Goal: Task Accomplishment & Management: Manage account settings

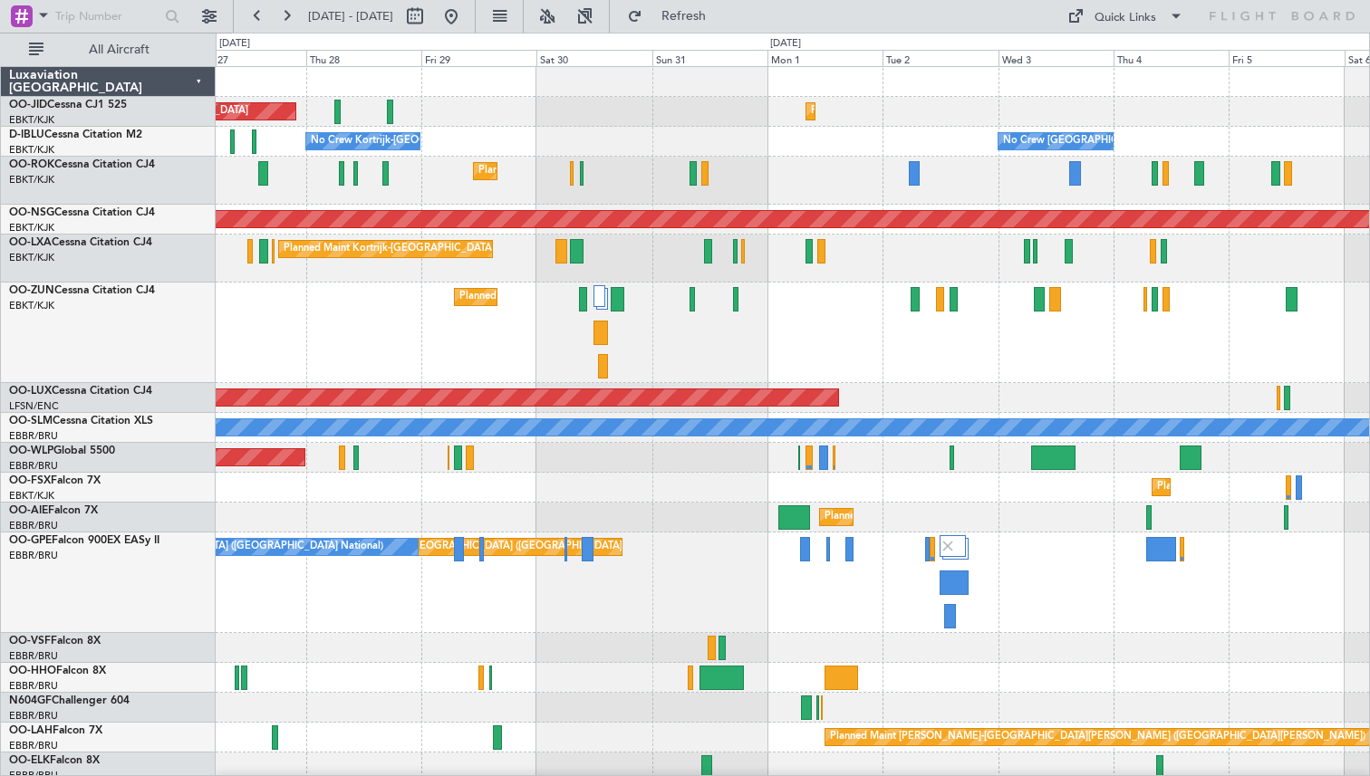
click at [651, 452] on div "Planned Maint [GEOGRAPHIC_DATA] ([GEOGRAPHIC_DATA])" at bounding box center [792, 458] width 1153 height 30
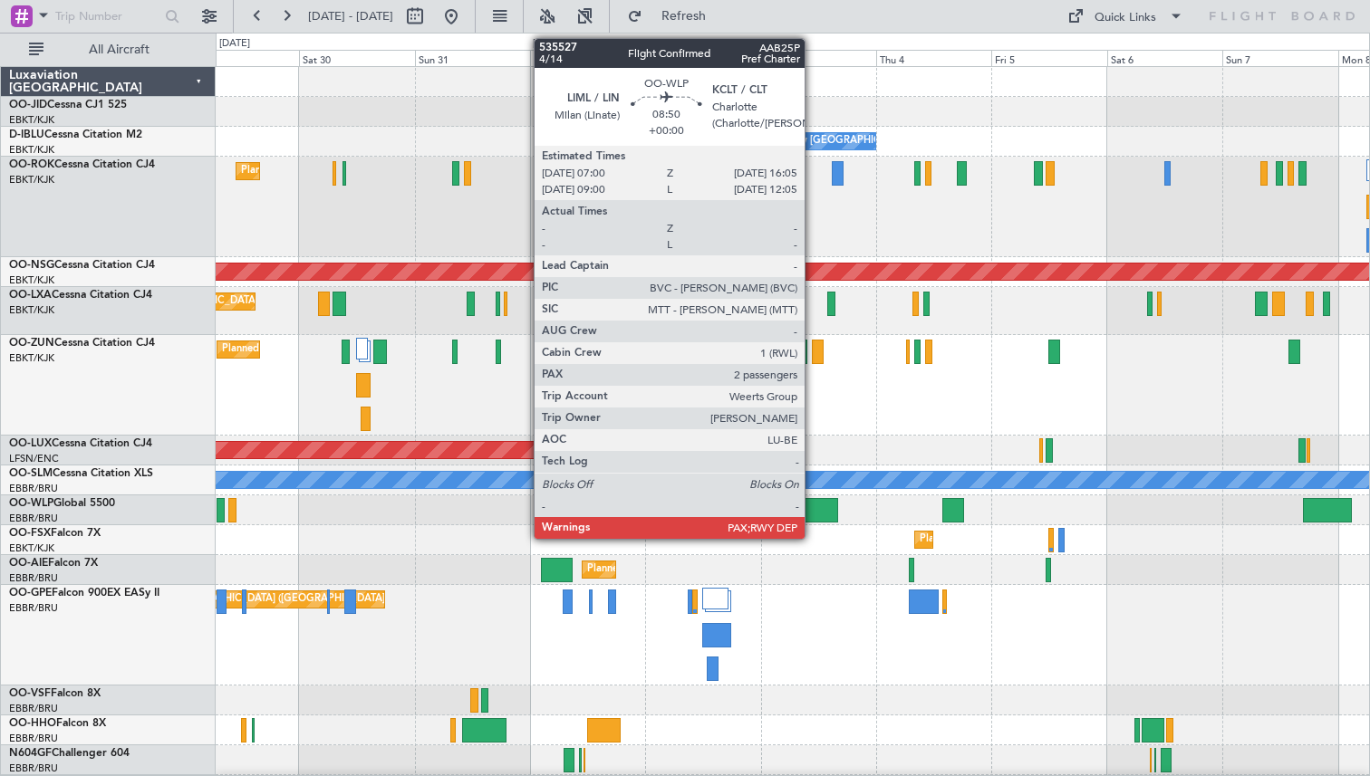
click at [813, 507] on div at bounding box center [816, 510] width 44 height 24
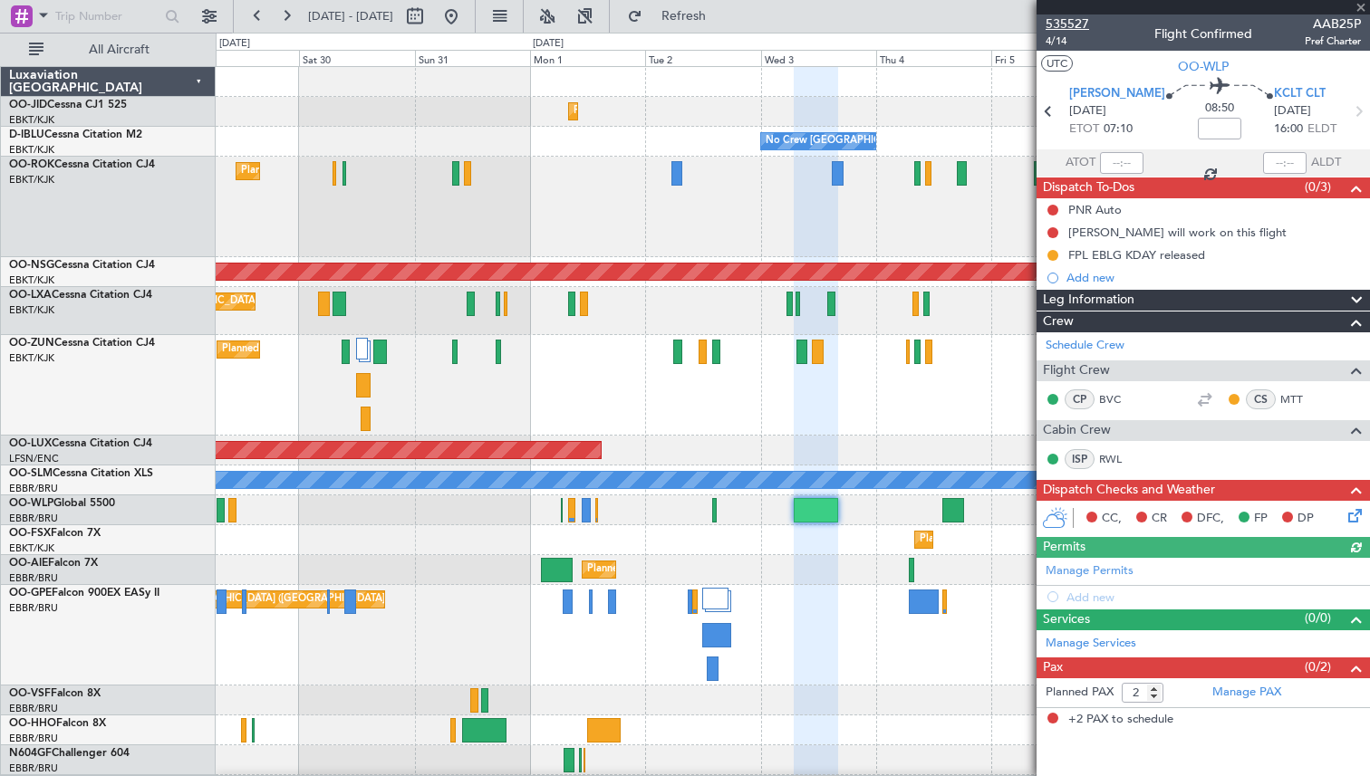
click at [1068, 22] on span "535527" at bounding box center [1066, 23] width 43 height 19
click at [1059, 24] on span "535527" at bounding box center [1066, 23] width 43 height 19
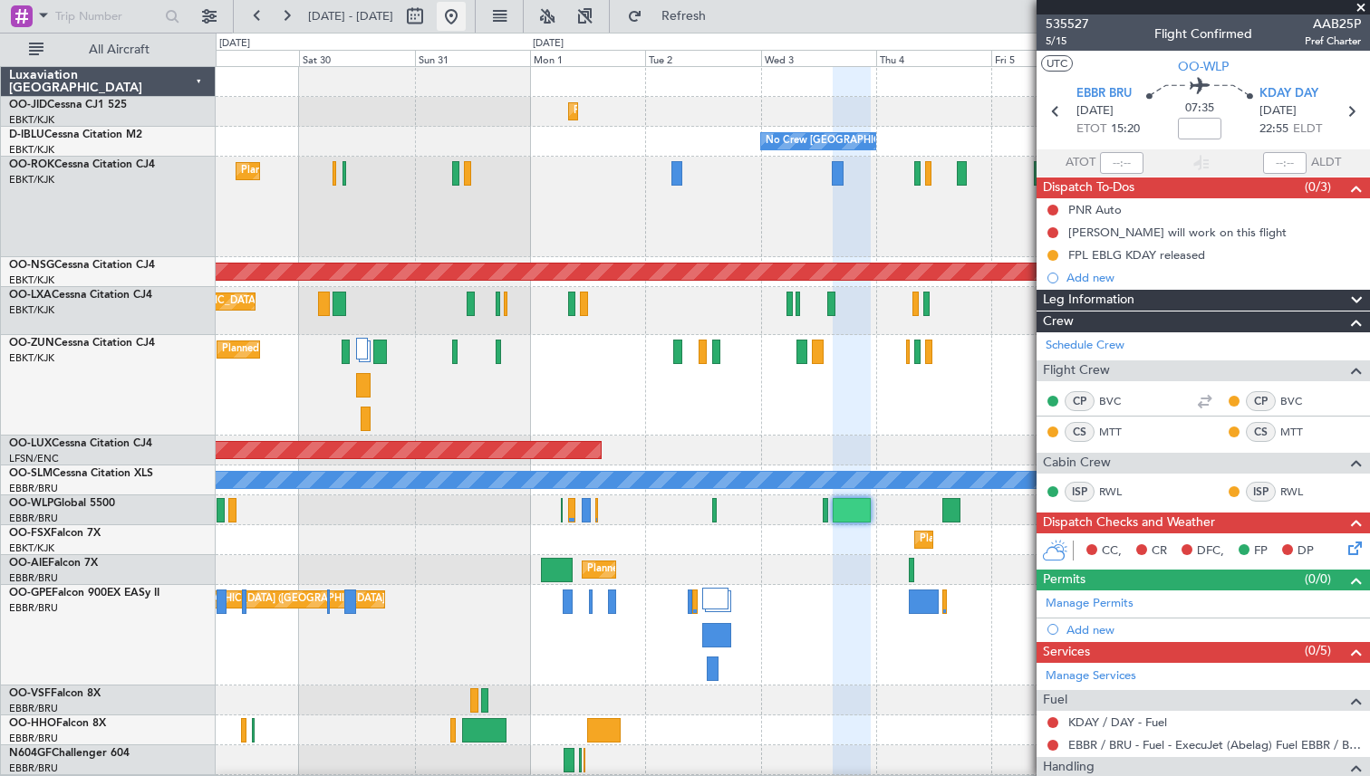
click at [466, 18] on button at bounding box center [451, 16] width 29 height 29
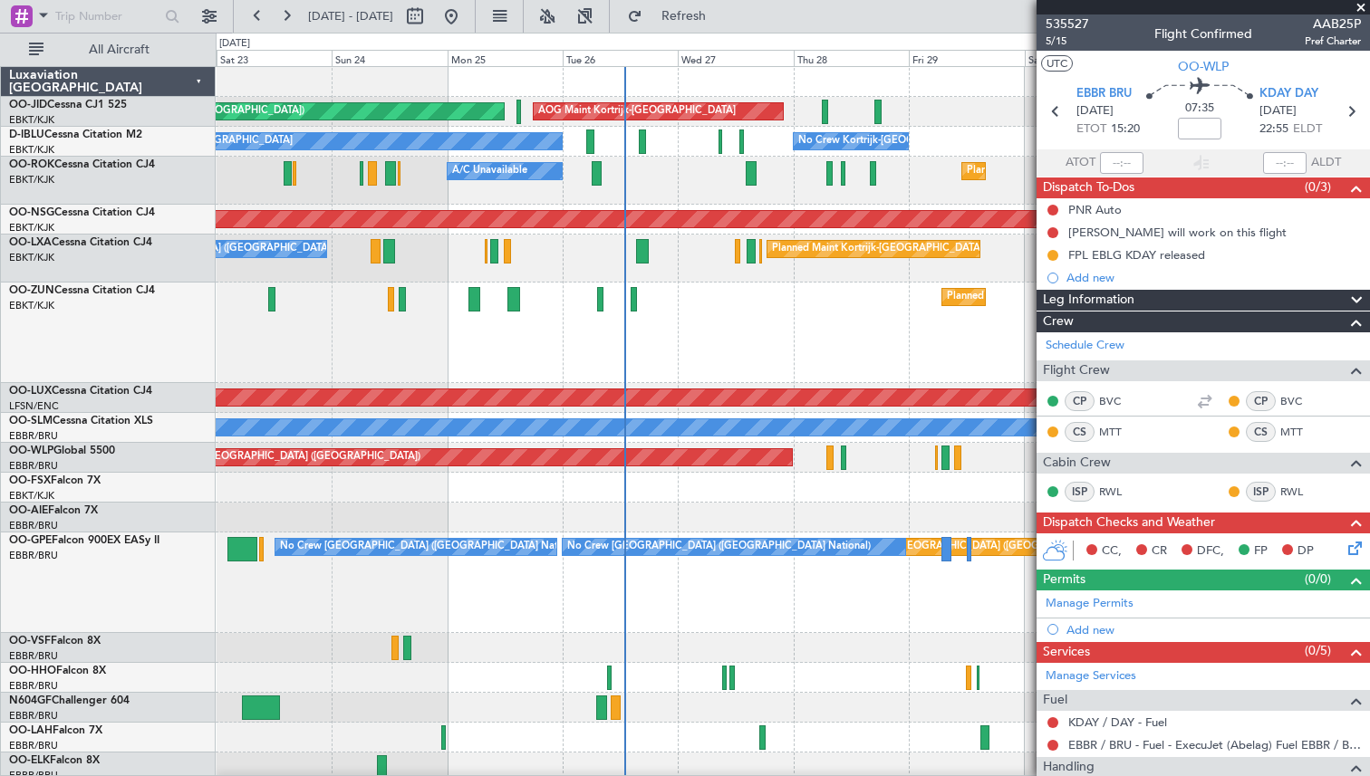
click at [728, 181] on div "Planned Maint Kortrijk-Wevelgem A/C Unavailable" at bounding box center [792, 181] width 1153 height 48
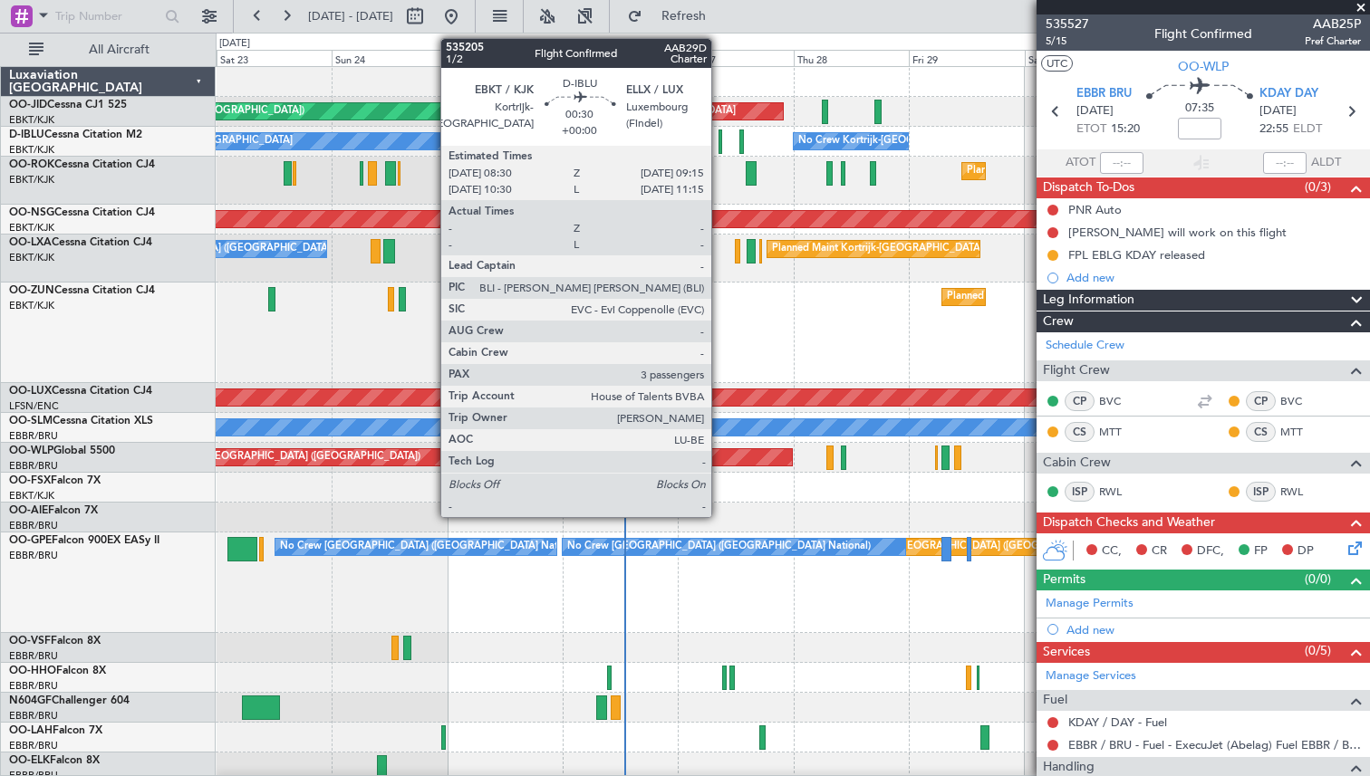
click at [719, 140] on div at bounding box center [720, 142] width 4 height 24
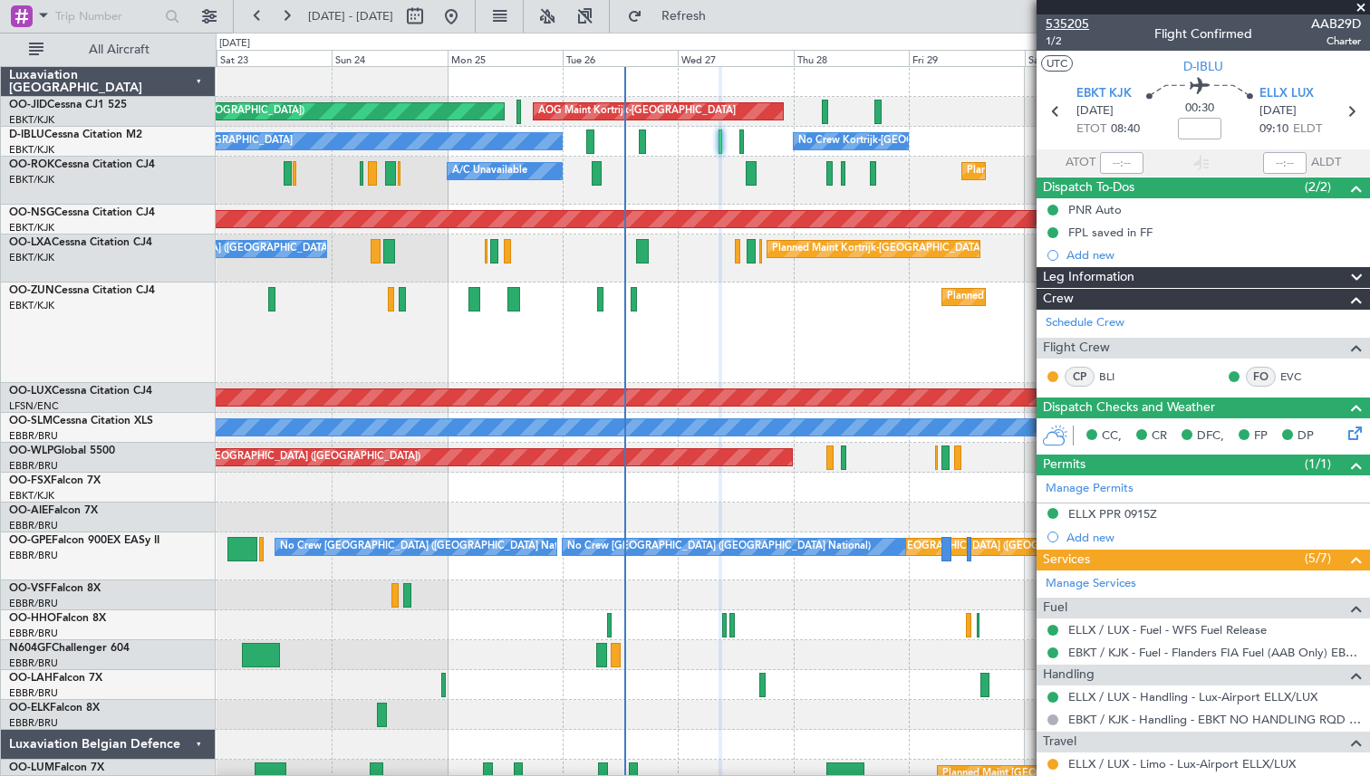
click at [1062, 30] on span "535205" at bounding box center [1066, 23] width 43 height 19
click at [1358, 8] on span at bounding box center [1361, 8] width 18 height 16
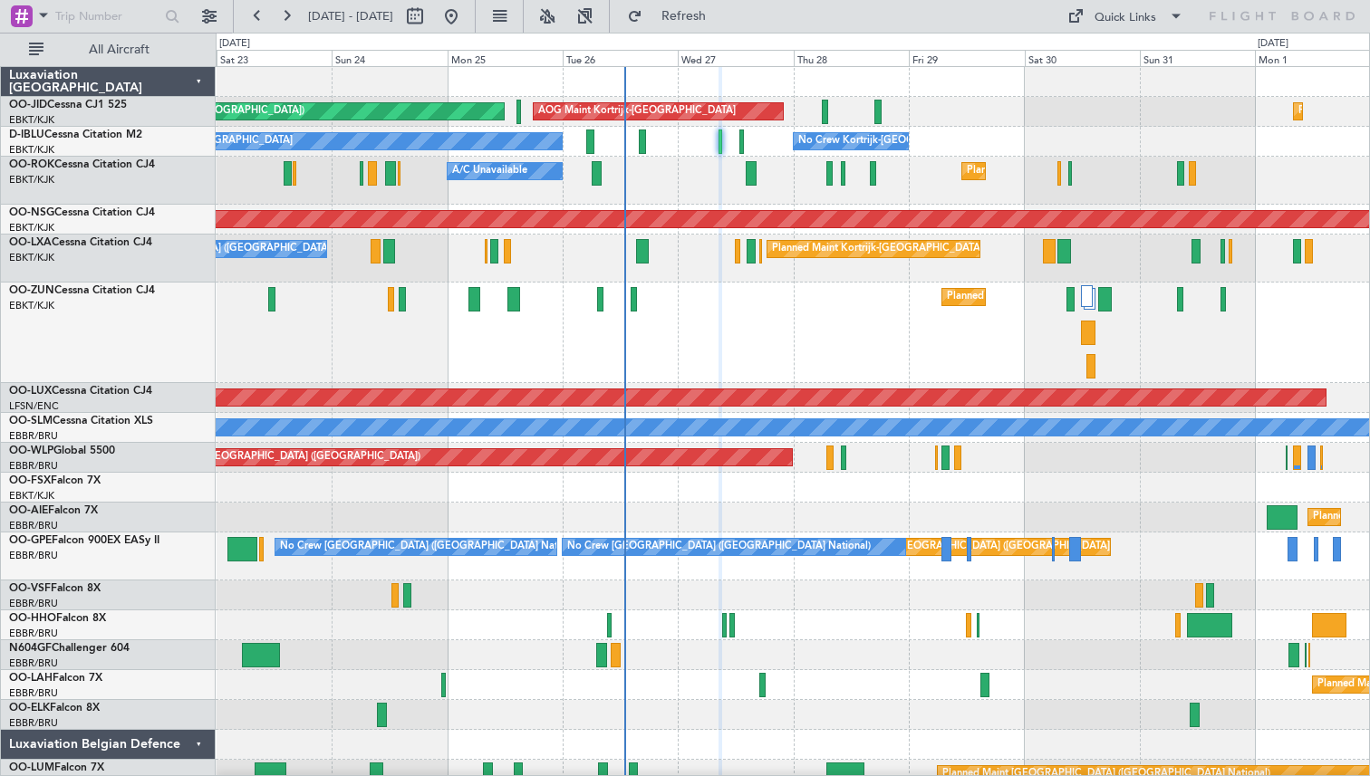
type input "0"
click at [703, 8] on button "Refresh" at bounding box center [673, 16] width 109 height 29
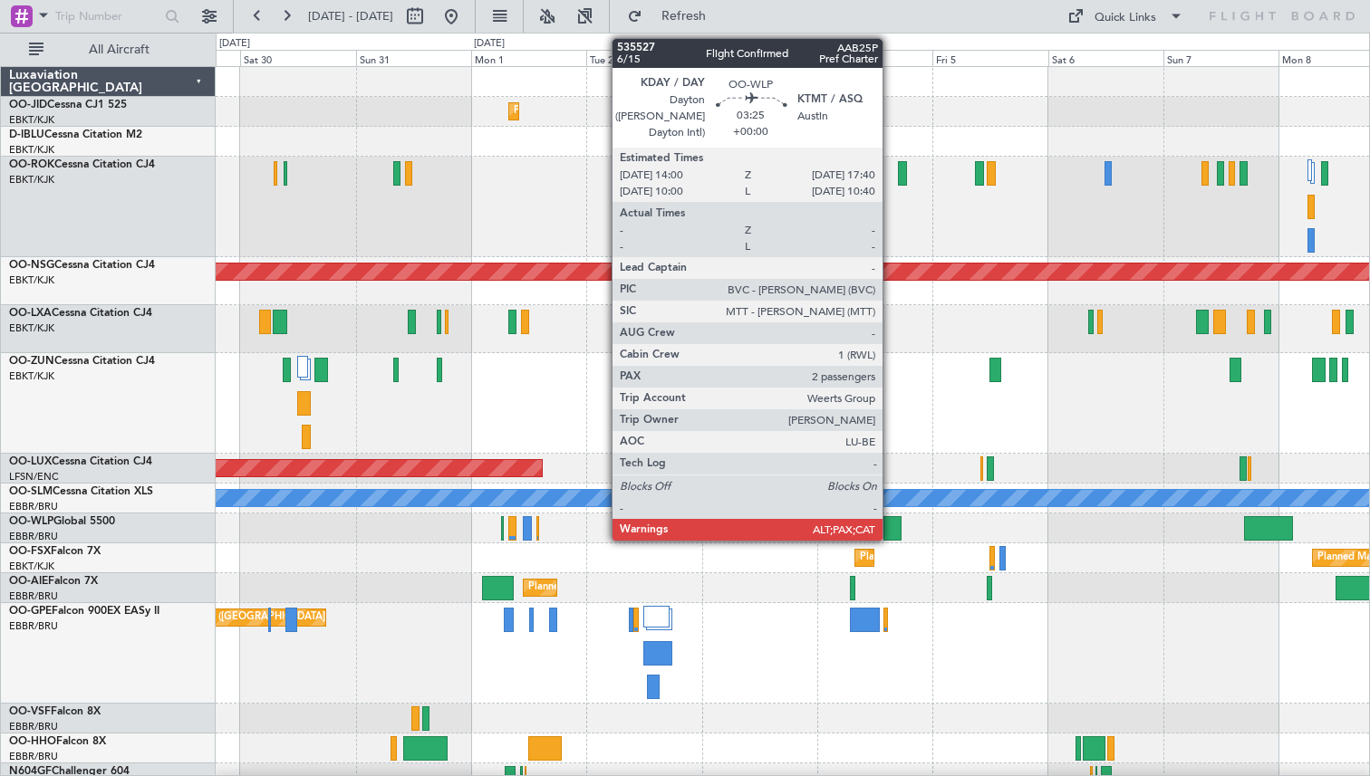
click at [890, 525] on div at bounding box center [892, 528] width 18 height 24
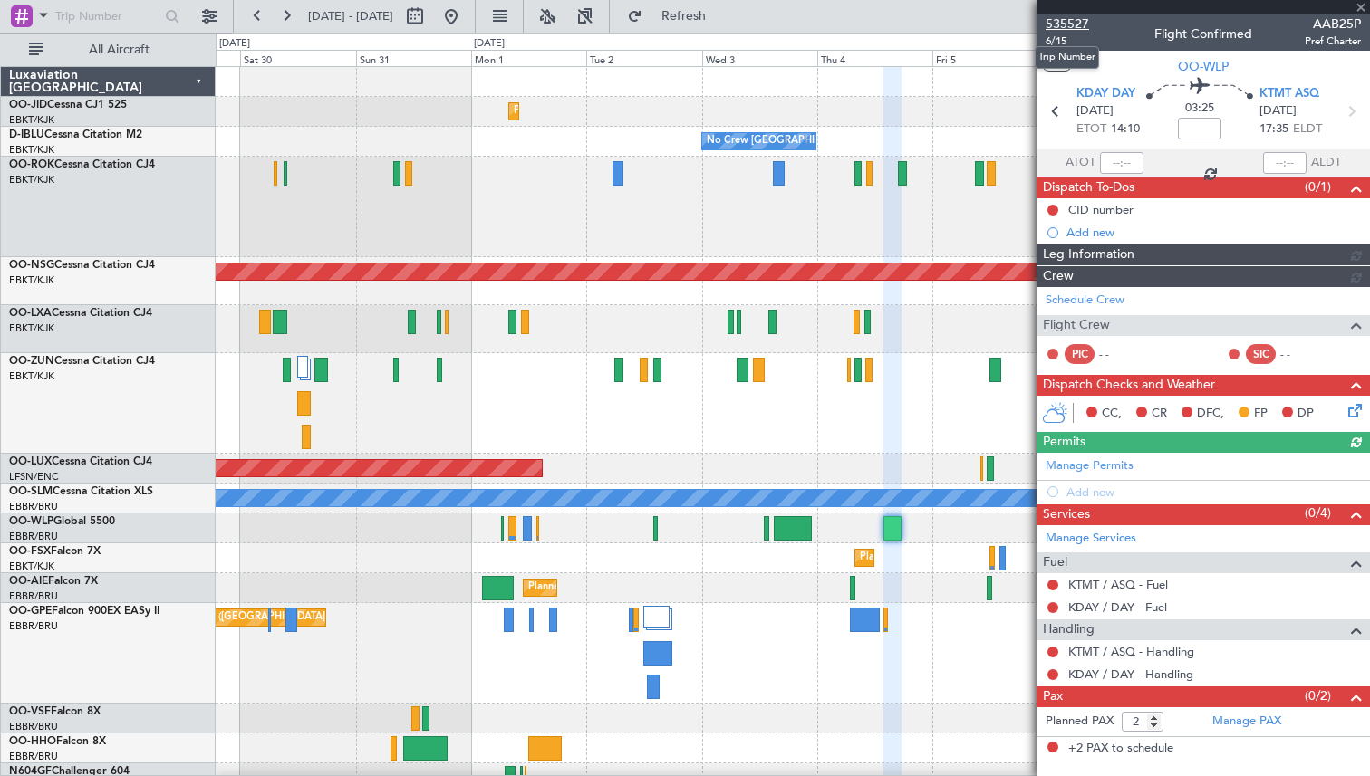
click at [1063, 24] on span "535527" at bounding box center [1066, 23] width 43 height 19
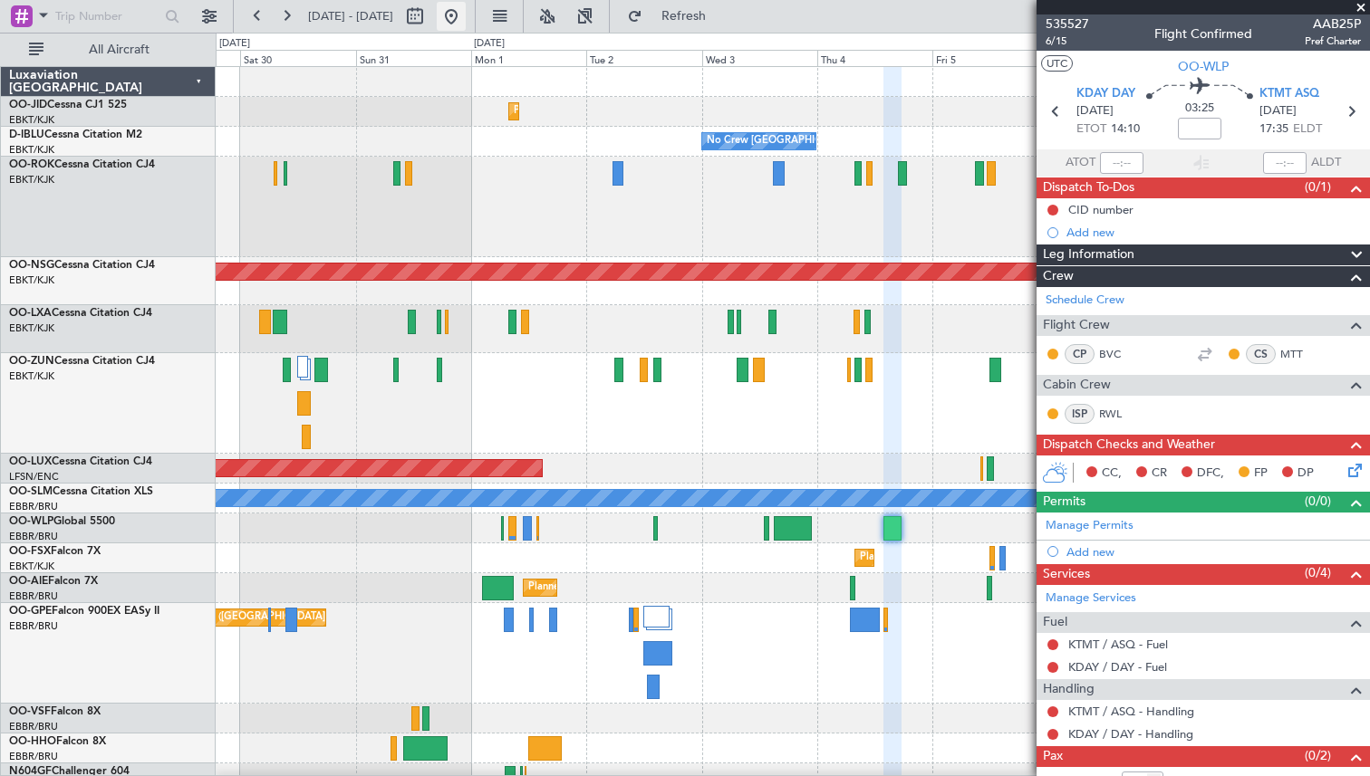
click at [466, 15] on button at bounding box center [451, 16] width 29 height 29
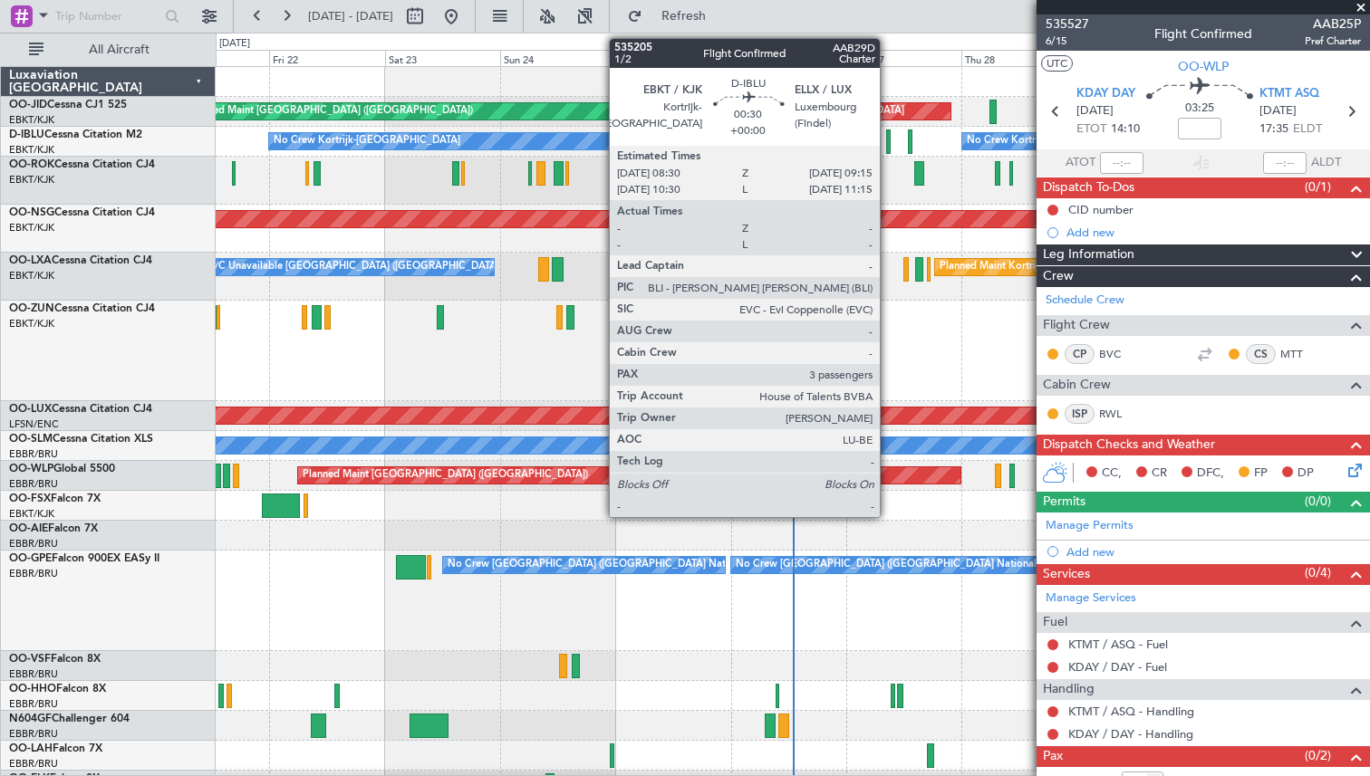
click at [888, 137] on div at bounding box center [888, 142] width 4 height 24
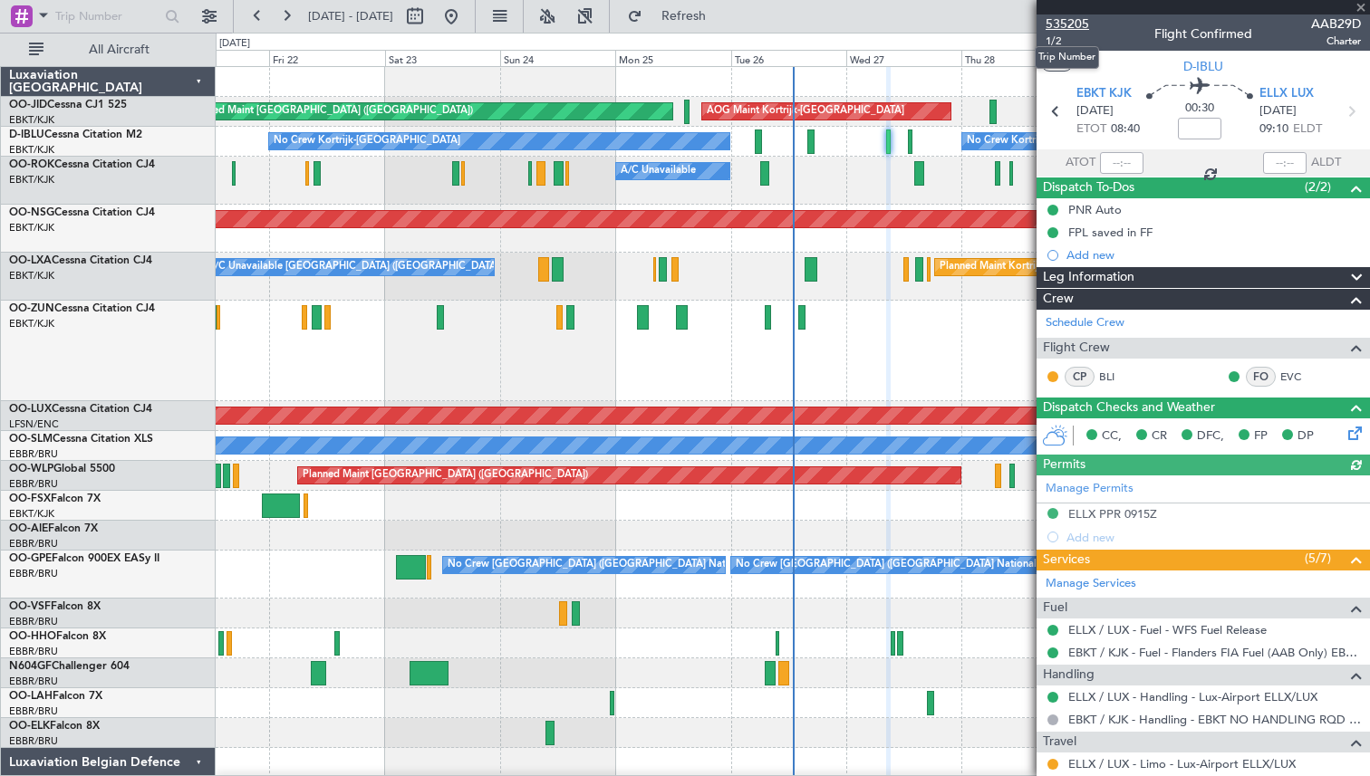
click at [1077, 23] on span "535205" at bounding box center [1066, 23] width 43 height 19
click at [696, 10] on button "Refresh" at bounding box center [673, 16] width 109 height 29
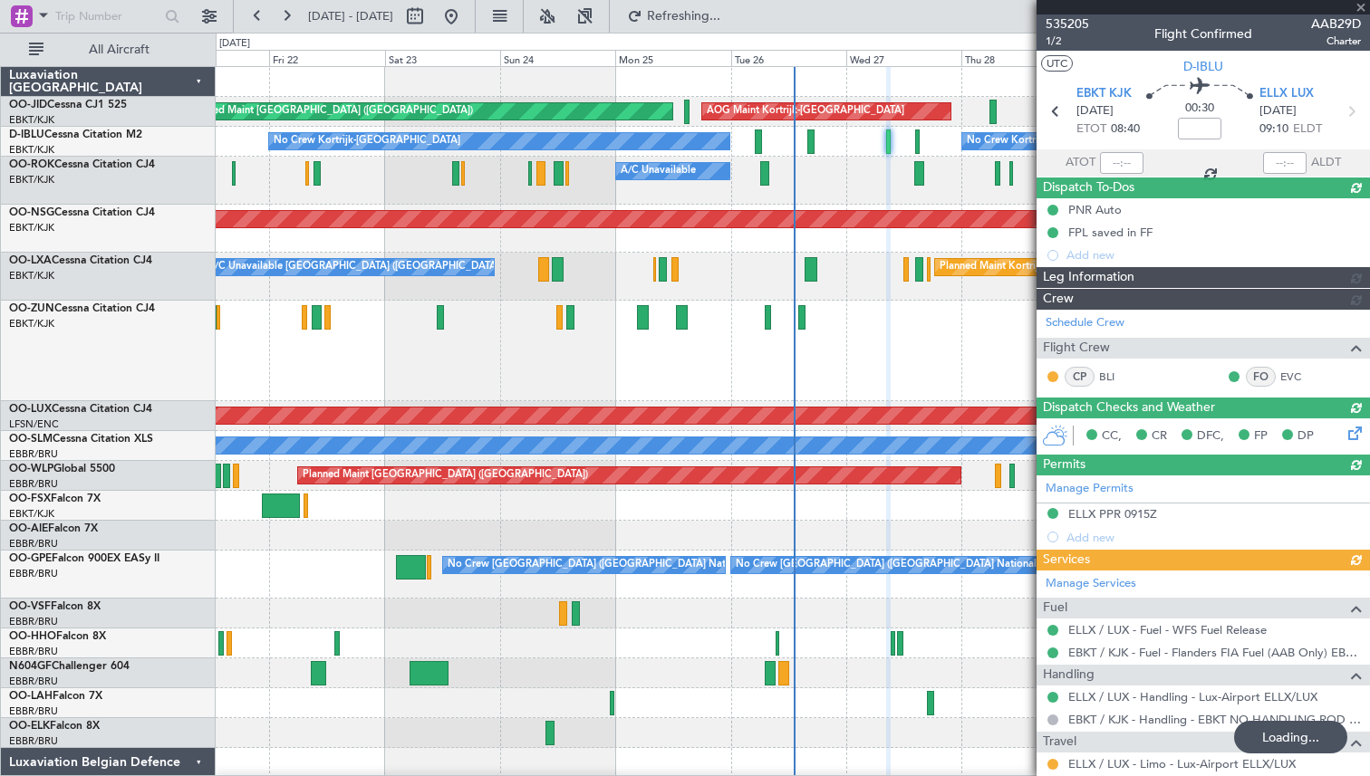
click at [1361, 6] on div at bounding box center [1202, 7] width 333 height 14
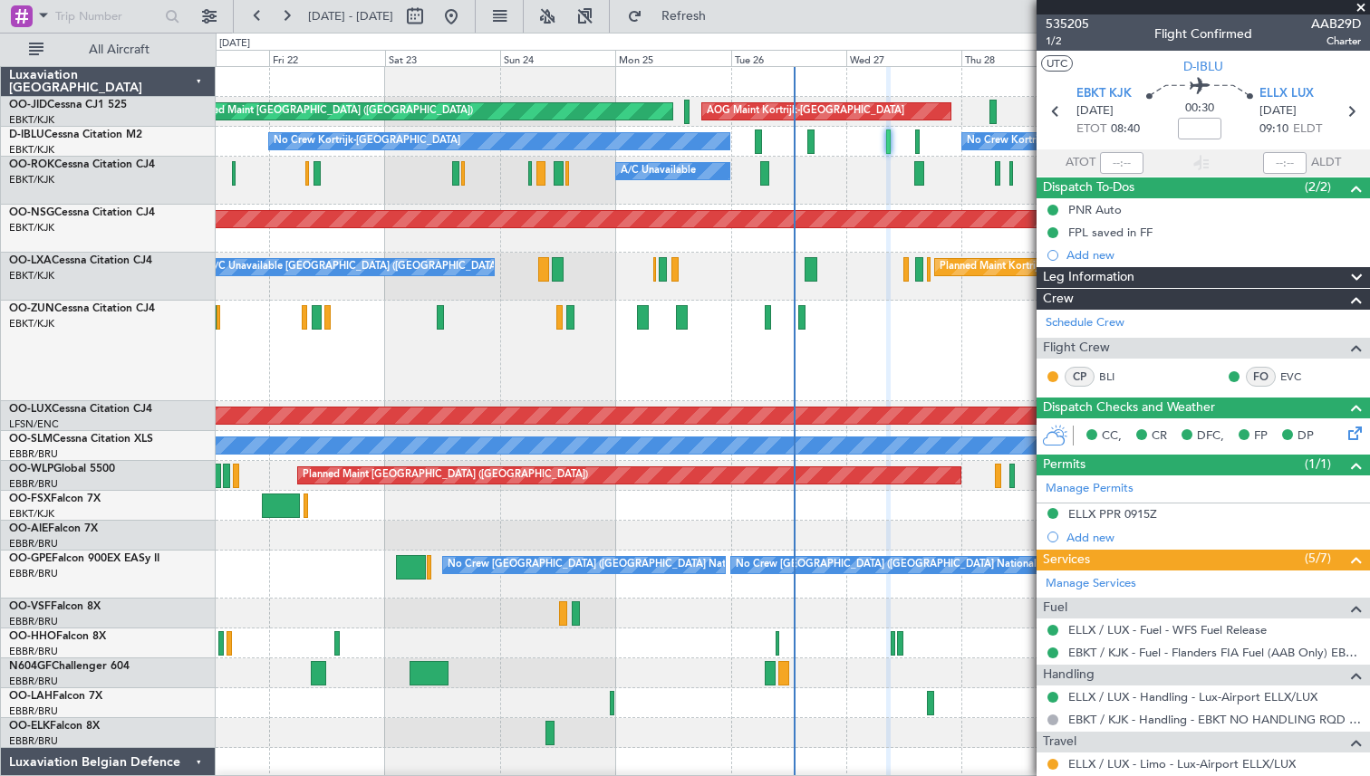
click at [1360, 9] on span at bounding box center [1361, 8] width 18 height 16
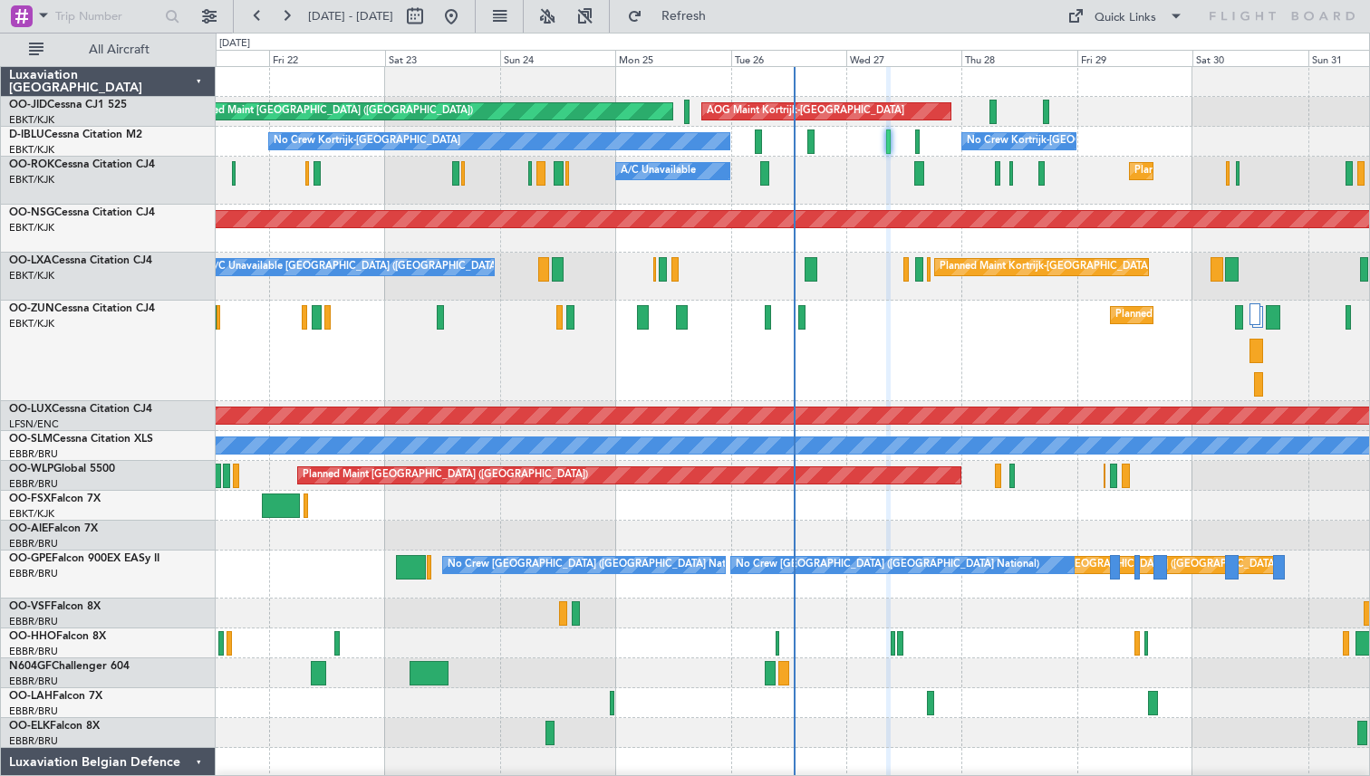
type input "0"
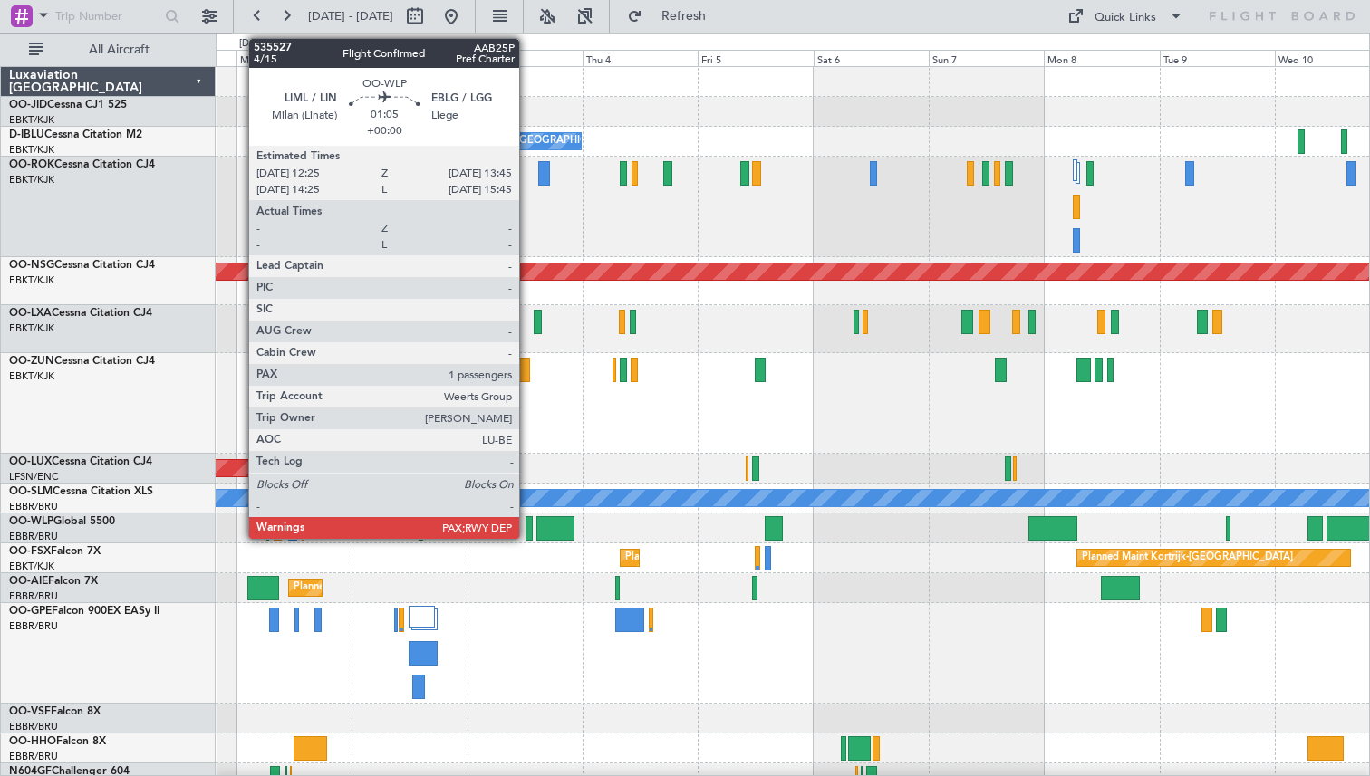
click at [527, 524] on div at bounding box center [528, 528] width 7 height 24
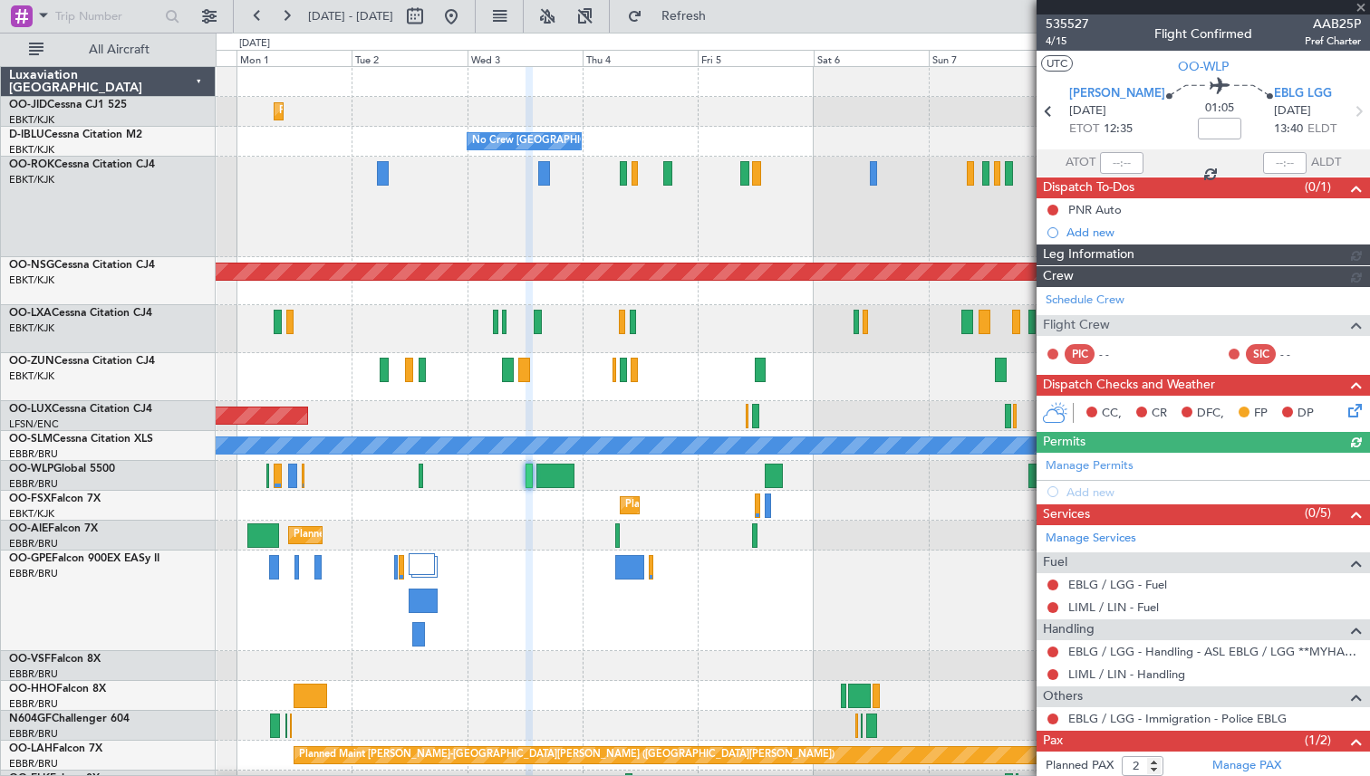
scroll to position [69, 0]
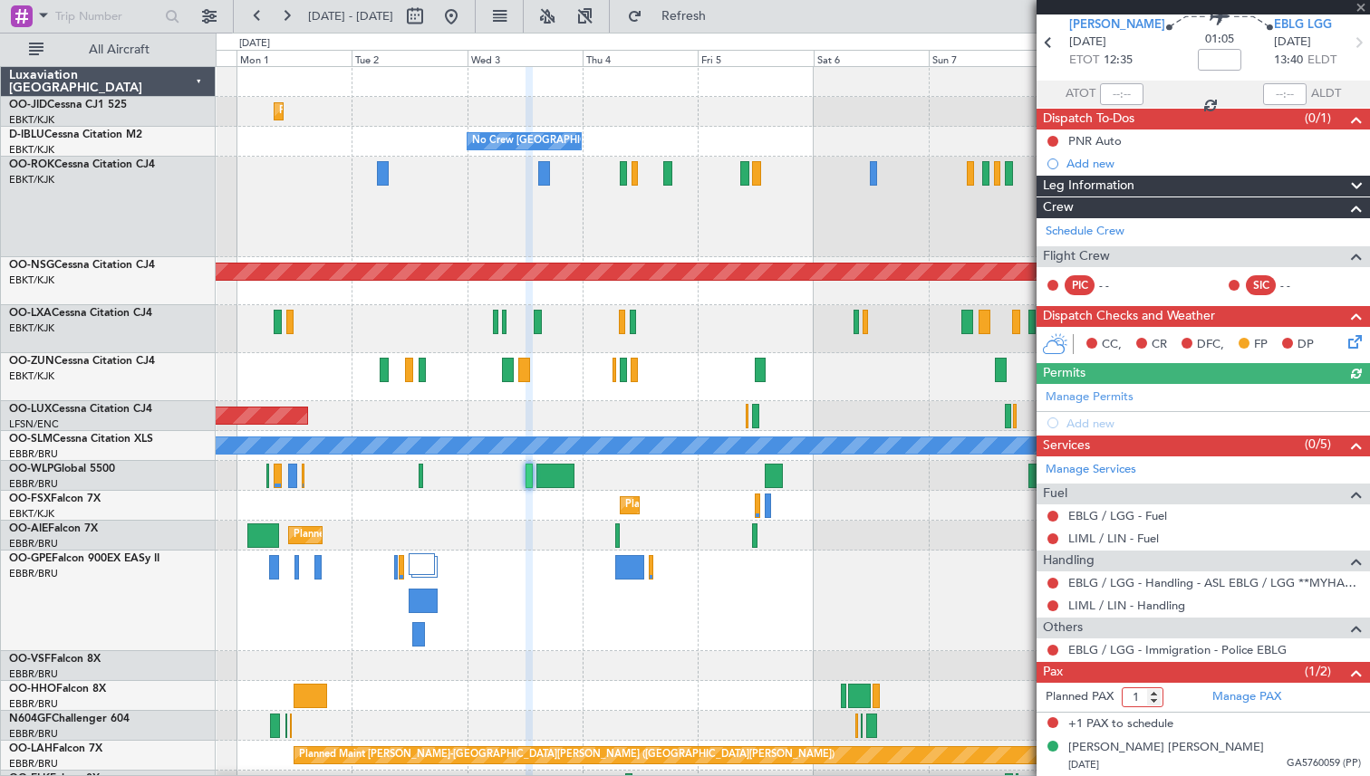
type input "1"
click at [1157, 701] on input "1" at bounding box center [1142, 698] width 42 height 20
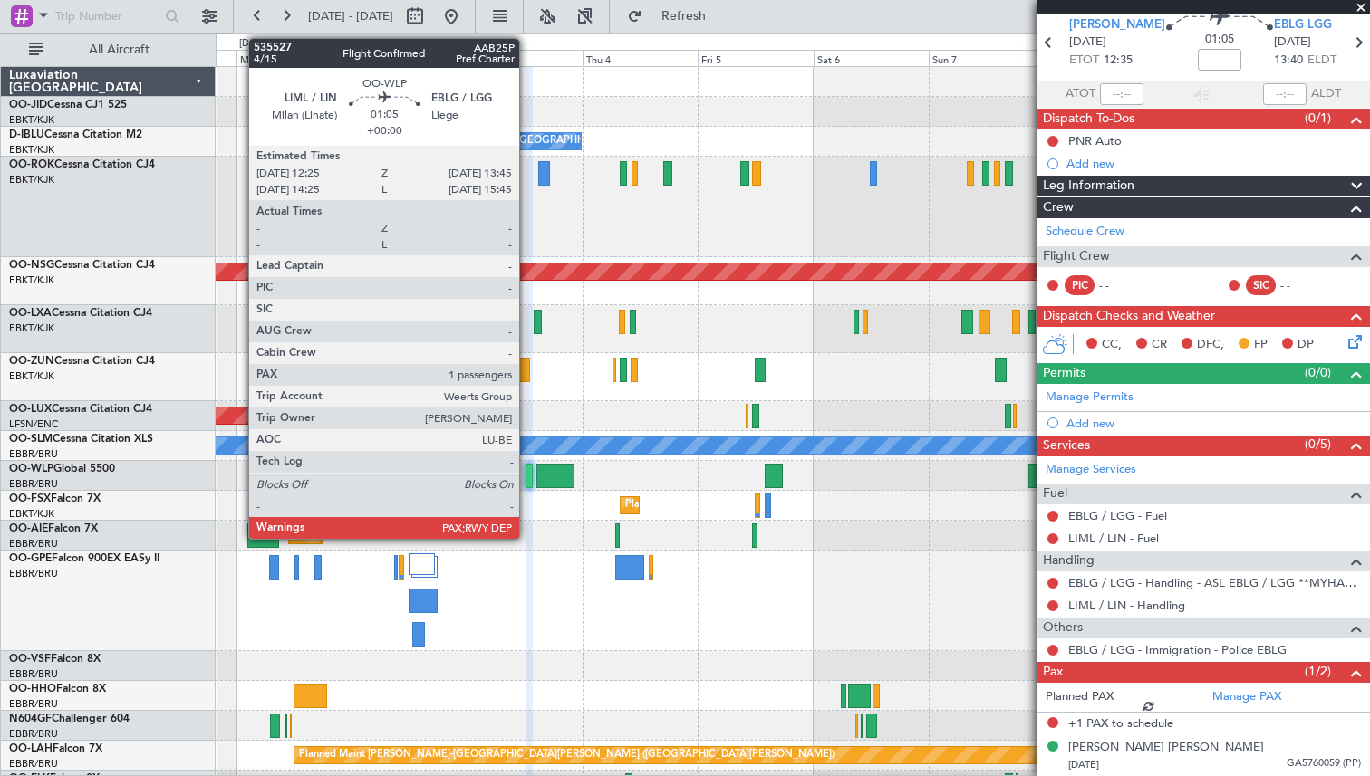
click at [527, 474] on div at bounding box center [528, 476] width 7 height 24
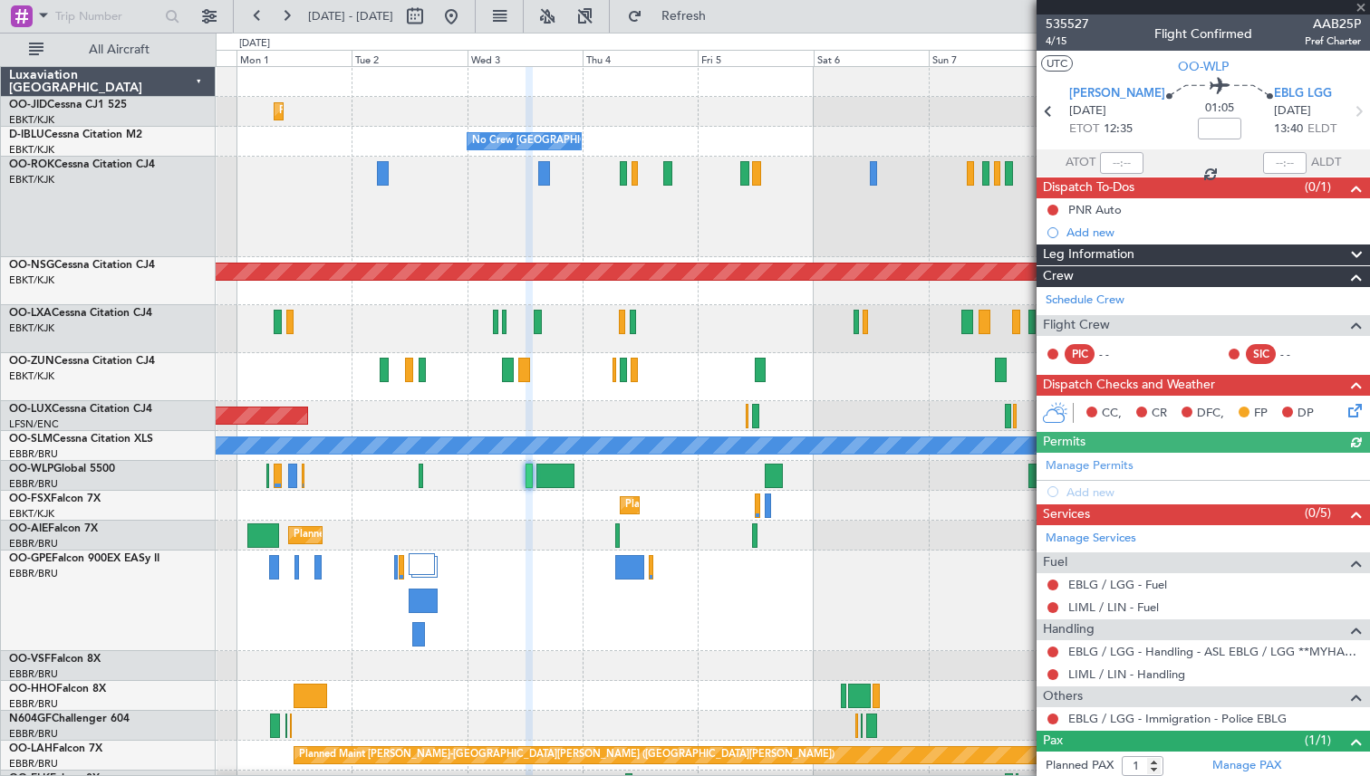
scroll to position [45, 0]
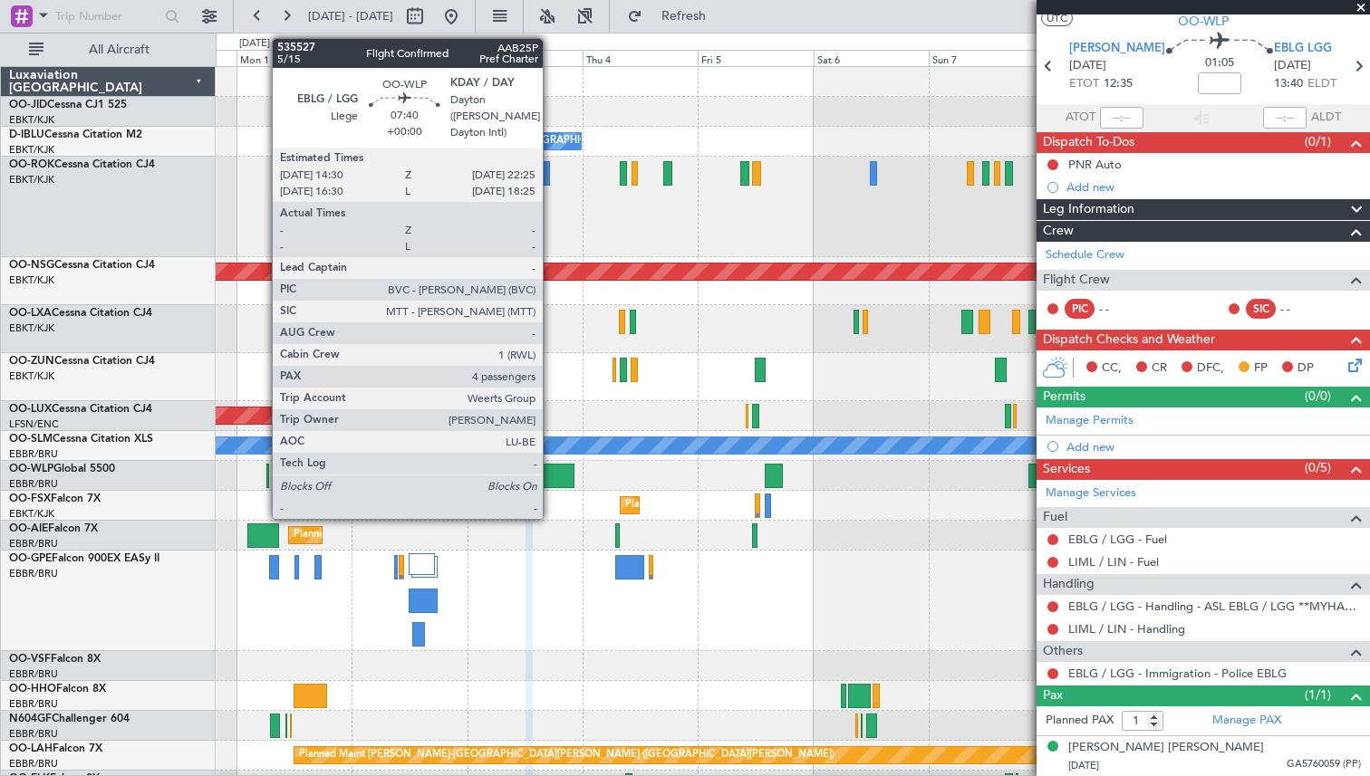
click at [553, 476] on div at bounding box center [555, 476] width 39 height 24
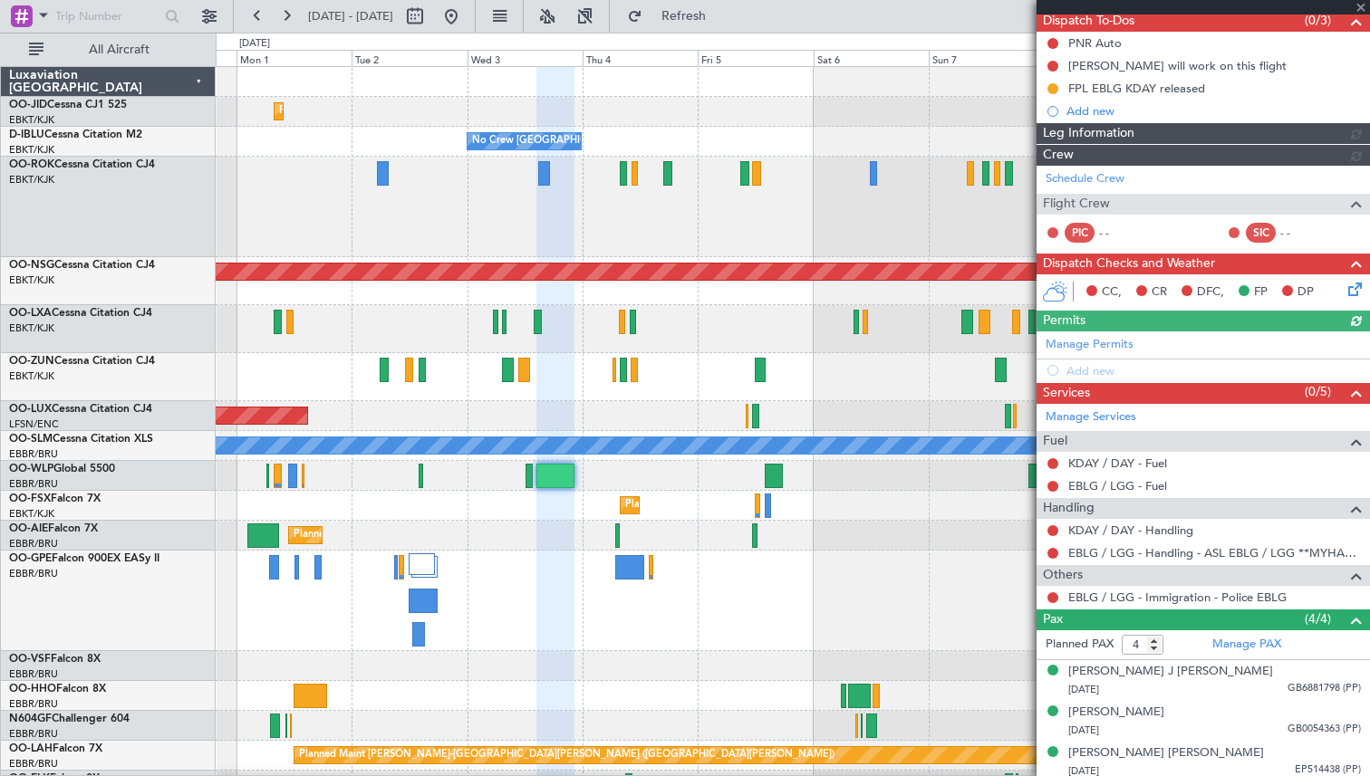
scroll to position [213, 0]
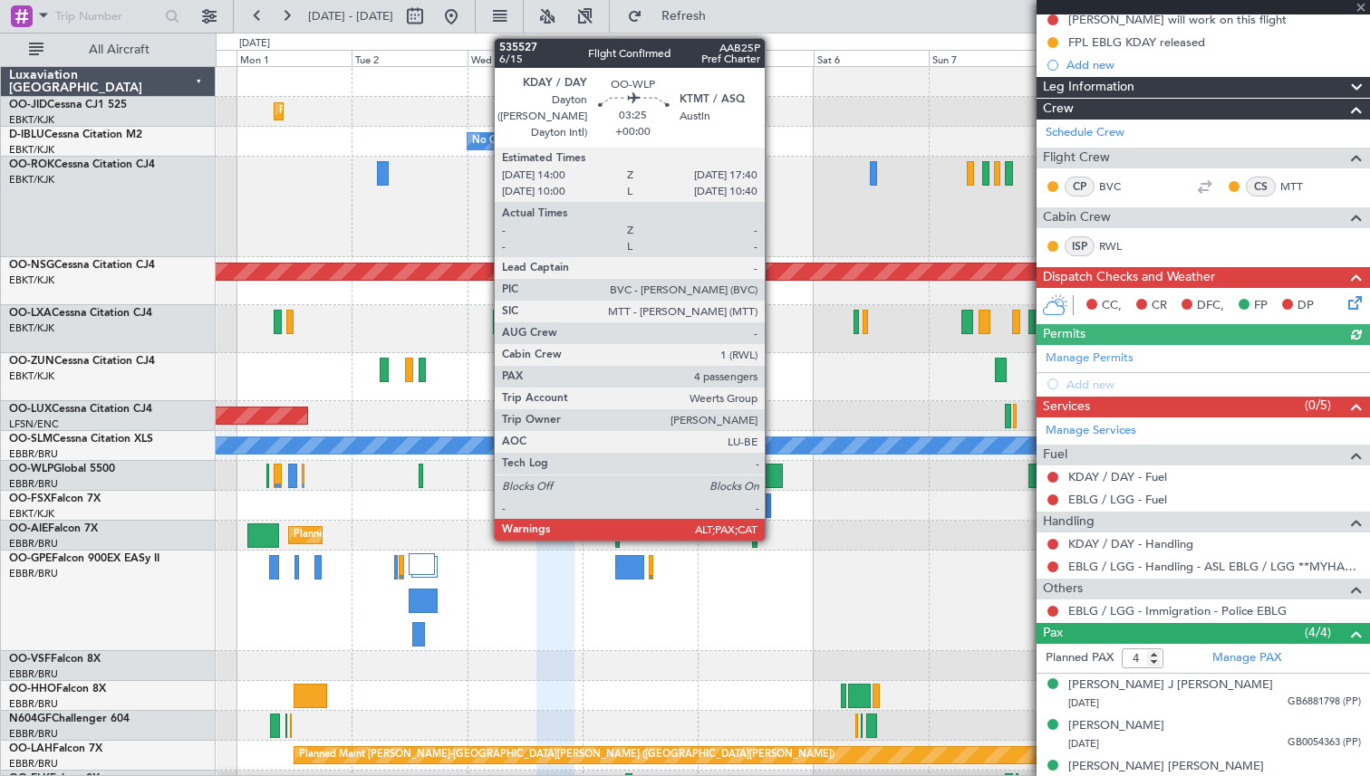
click at [773, 469] on div at bounding box center [774, 476] width 18 height 24
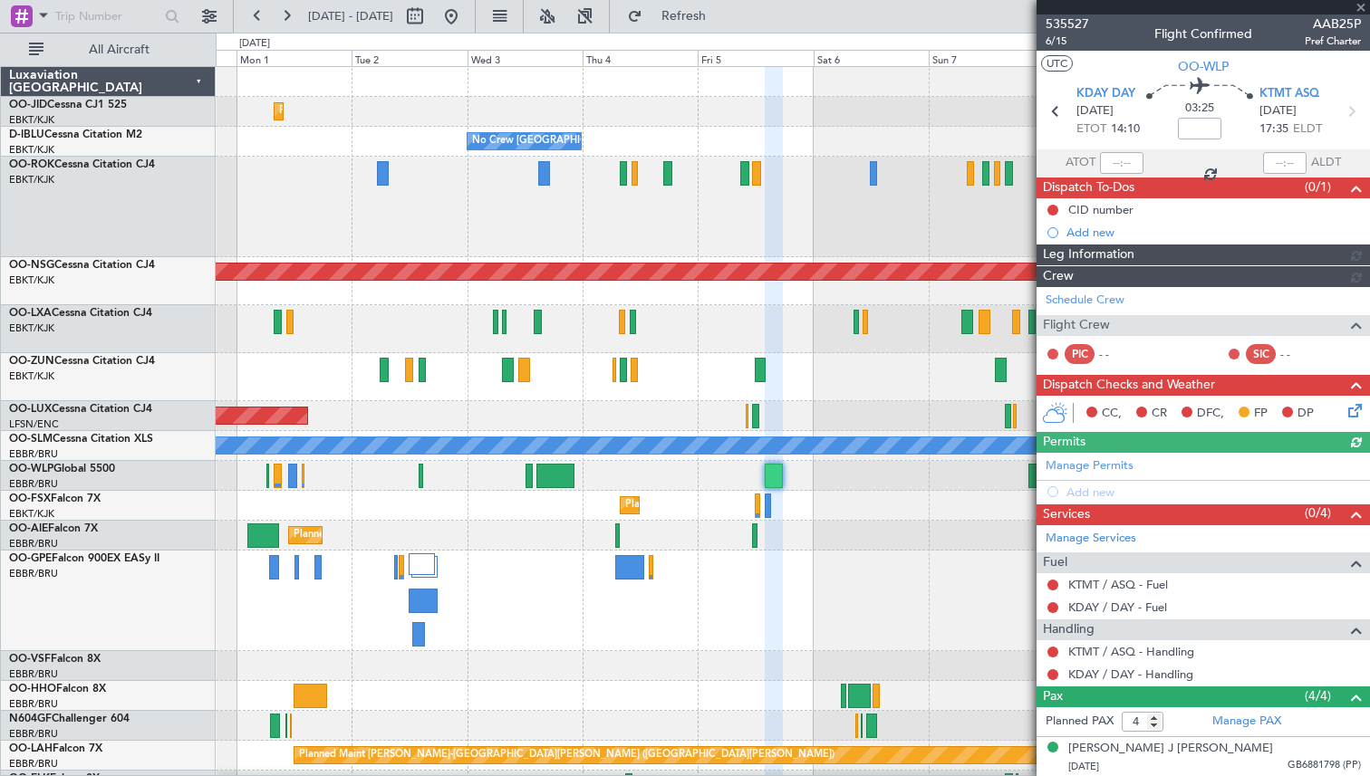
scroll to position [183, 0]
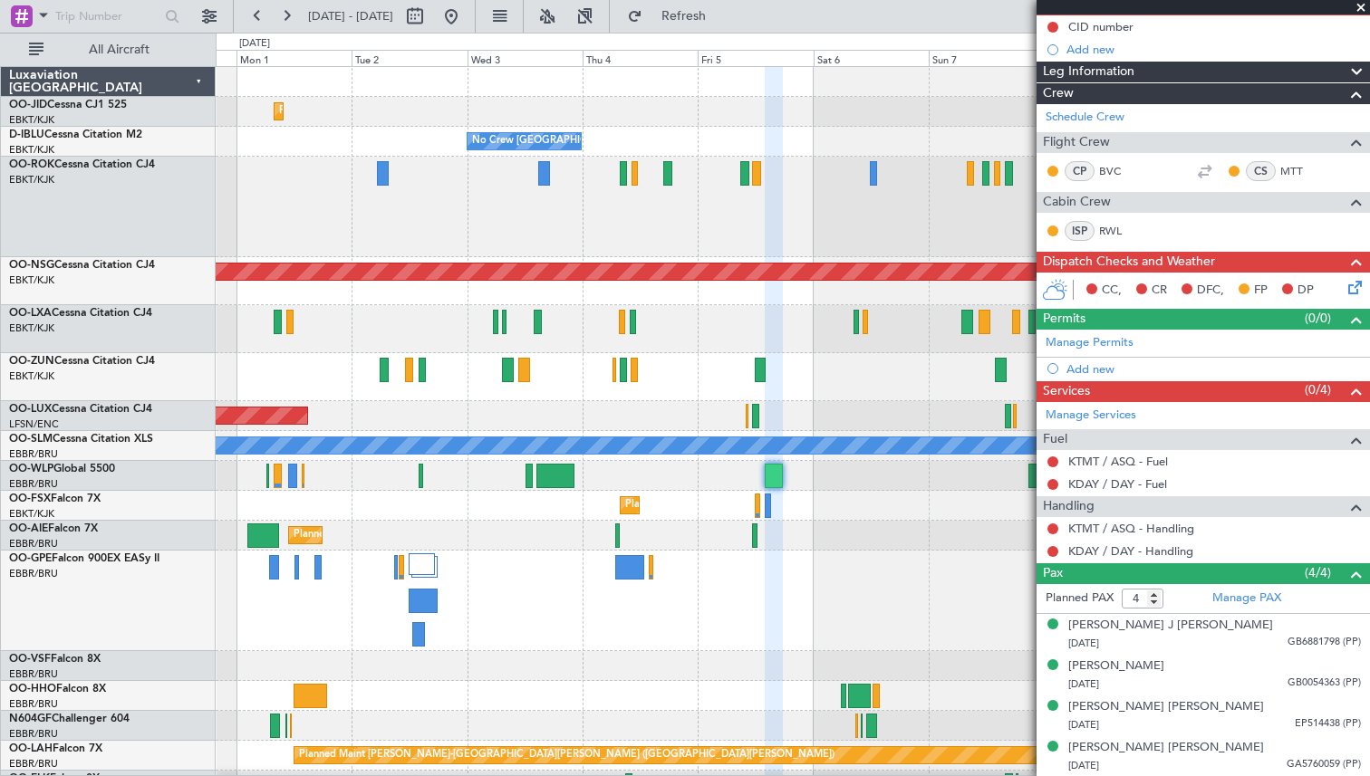
click at [929, 540] on div "Planned Maint [GEOGRAPHIC_DATA] ([GEOGRAPHIC_DATA])" at bounding box center [792, 536] width 1153 height 30
click at [1362, 9] on span at bounding box center [1361, 8] width 18 height 16
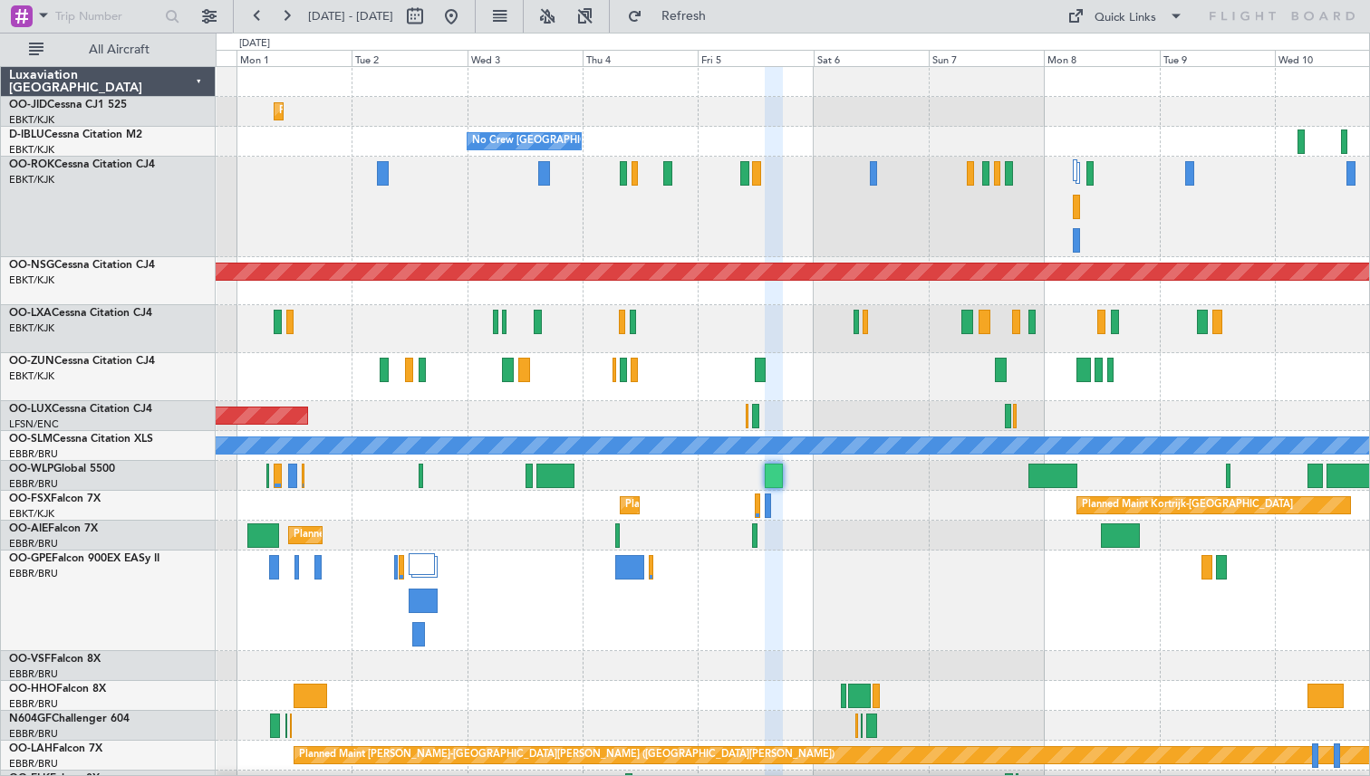
type input "0"
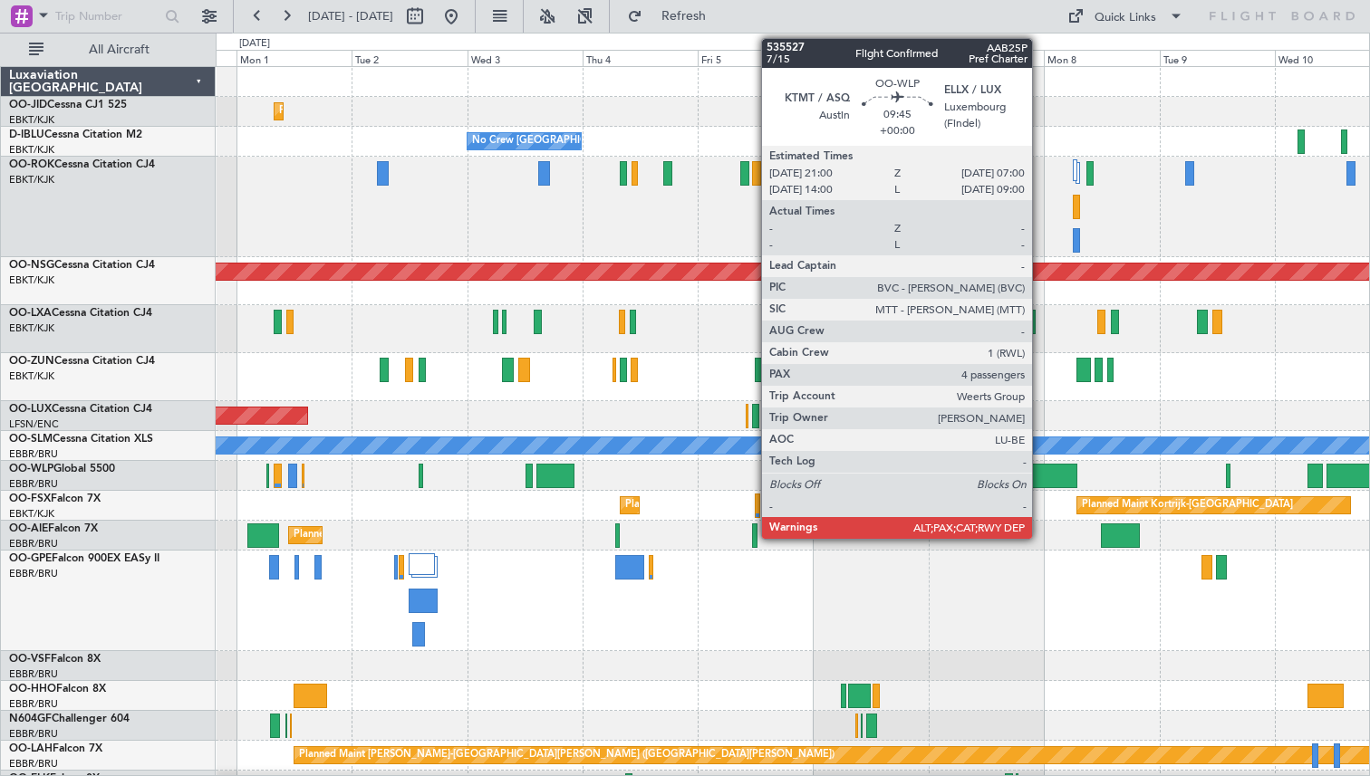
click at [1048, 475] on div at bounding box center [1052, 476] width 49 height 24
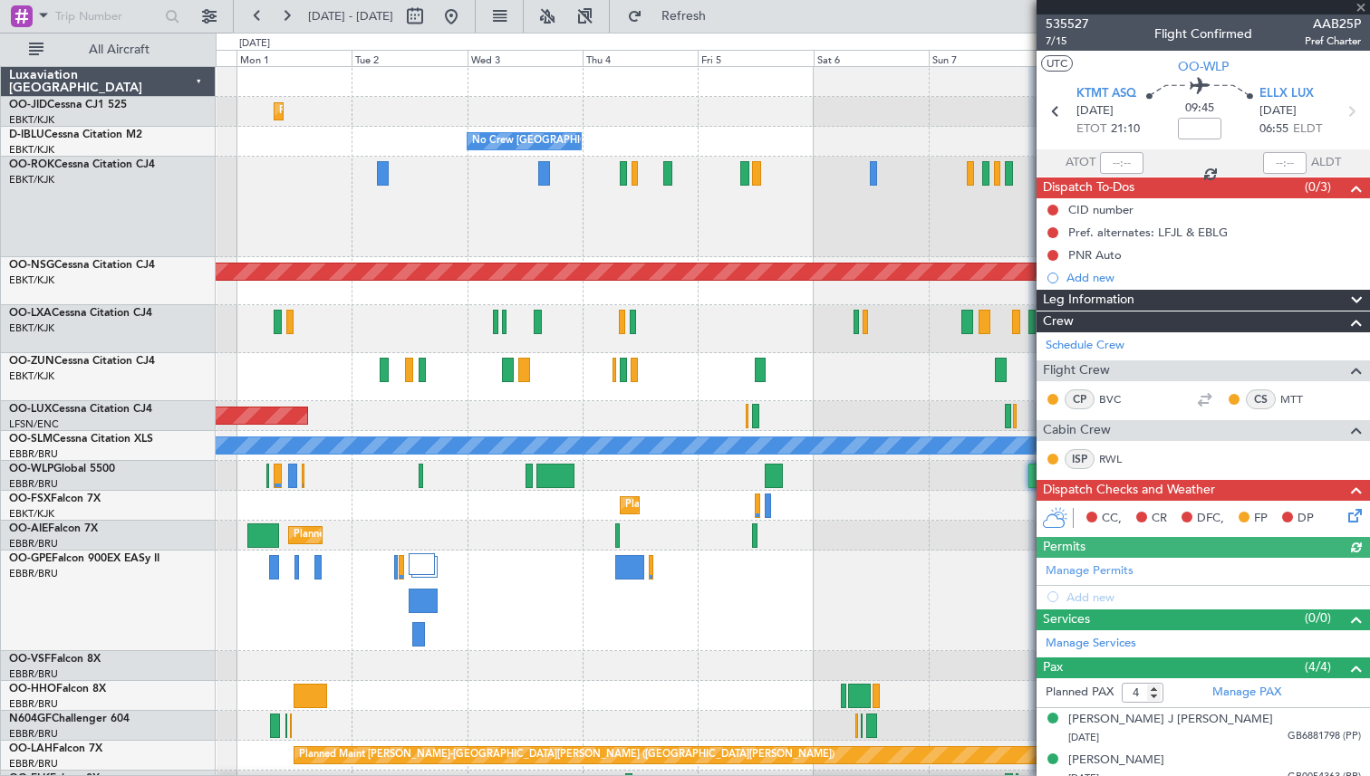
scroll to position [94, 0]
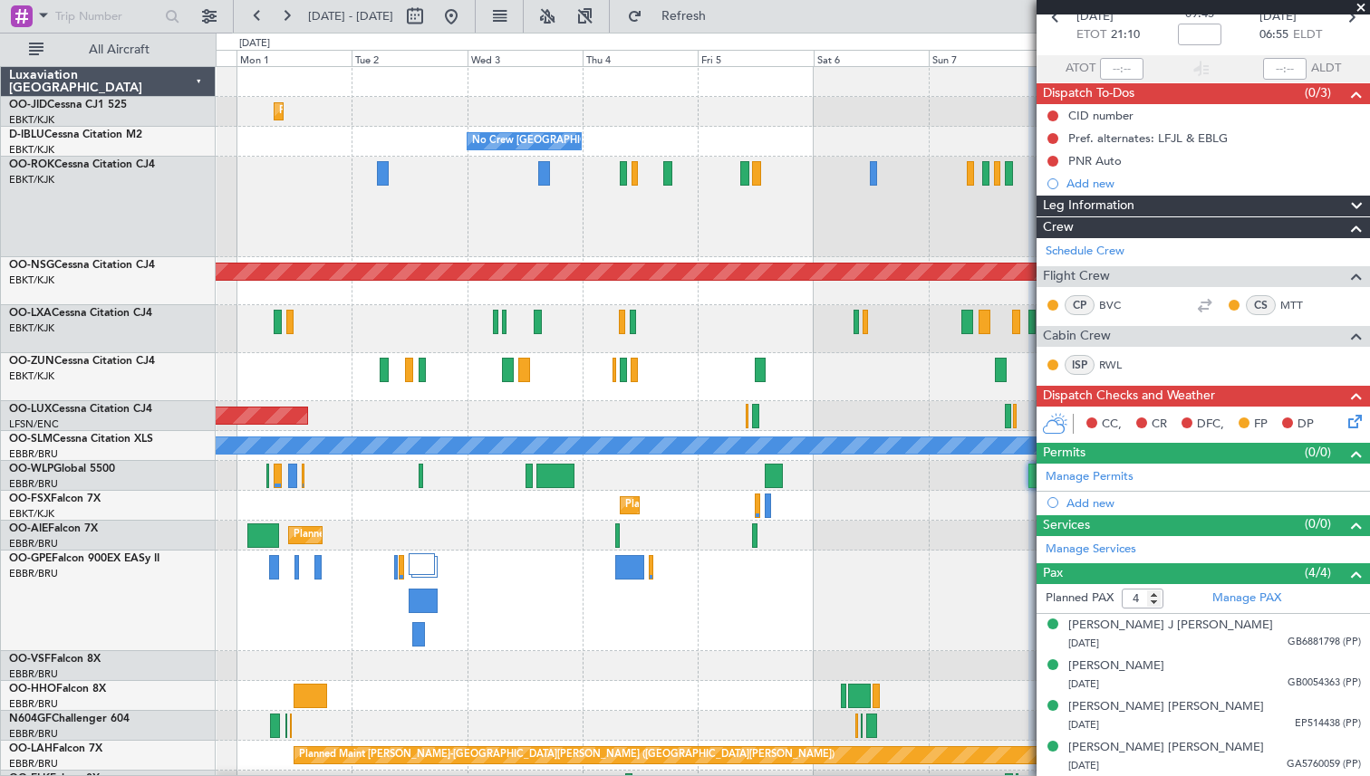
click at [1358, 8] on span at bounding box center [1361, 8] width 18 height 16
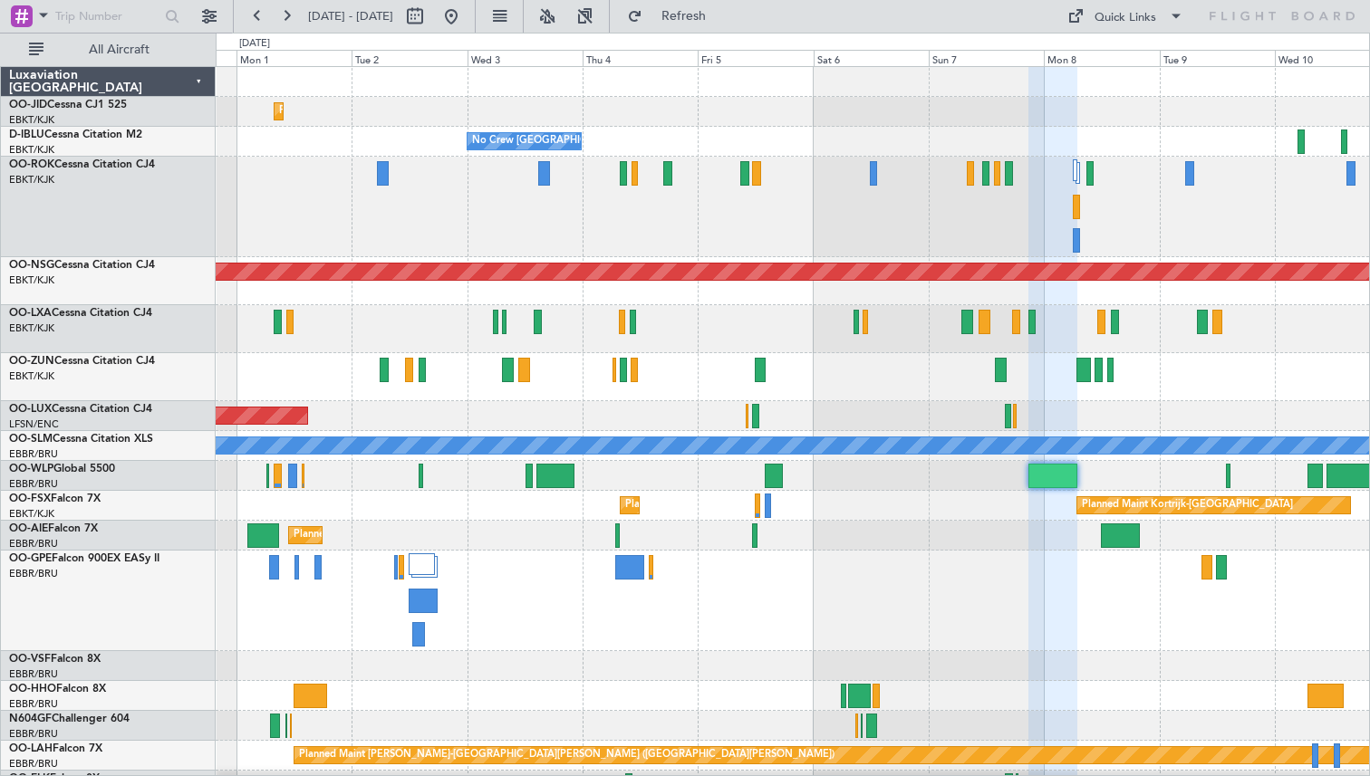
type input "0"
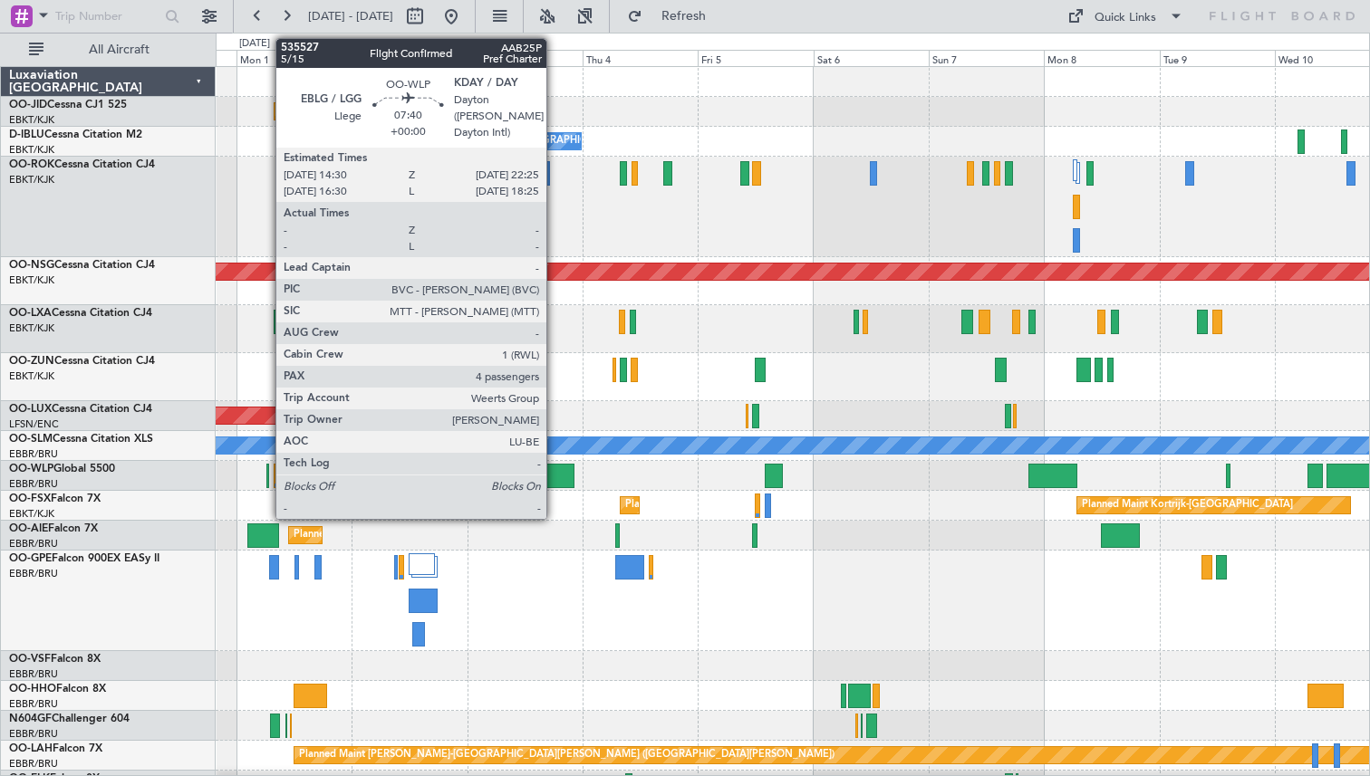
click at [554, 467] on div at bounding box center [555, 476] width 39 height 24
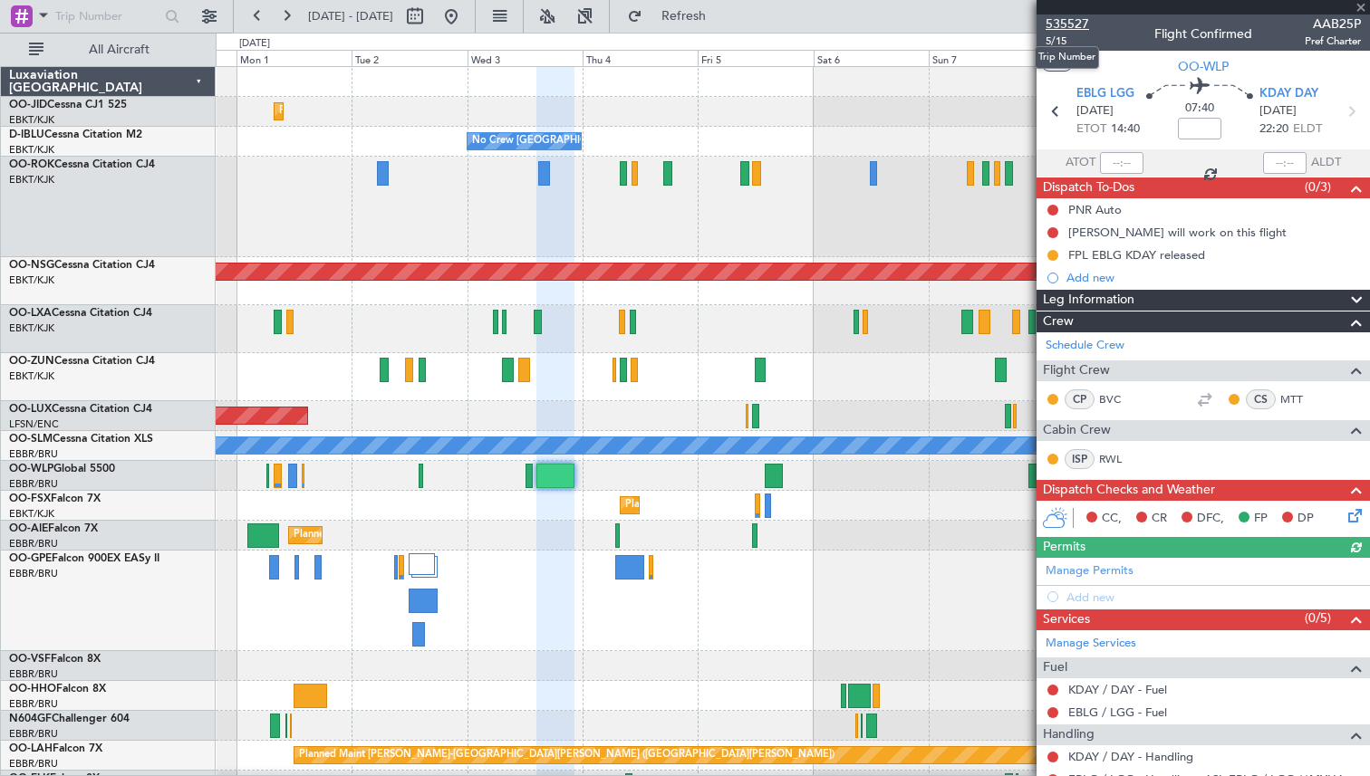
click at [1055, 21] on span "535527" at bounding box center [1066, 23] width 43 height 19
type input "5"
